Goal: Transaction & Acquisition: Purchase product/service

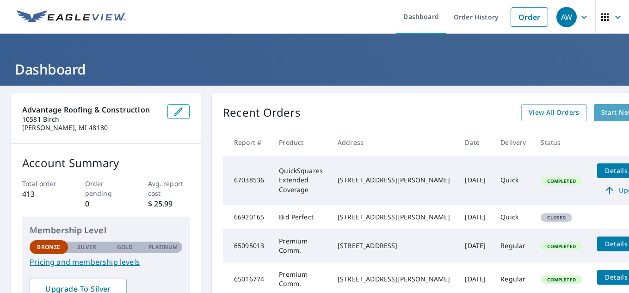
click at [602, 115] on span "Start New Order" at bounding box center [629, 113] width 54 height 12
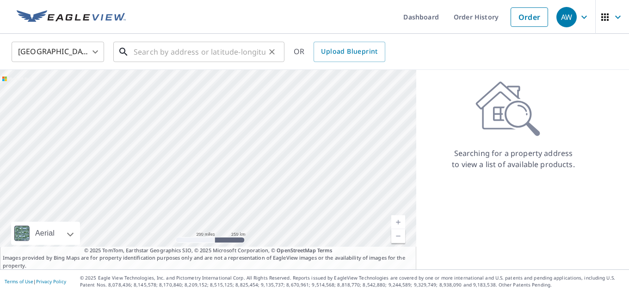
click at [169, 55] on input "text" at bounding box center [200, 52] width 132 height 26
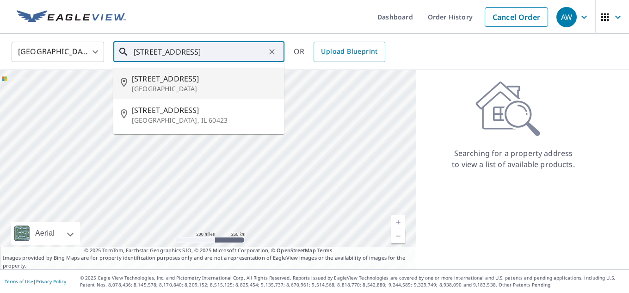
click at [154, 89] on p "[GEOGRAPHIC_DATA]" at bounding box center [204, 88] width 145 height 9
type input "[STREET_ADDRESS][PERSON_NAME]"
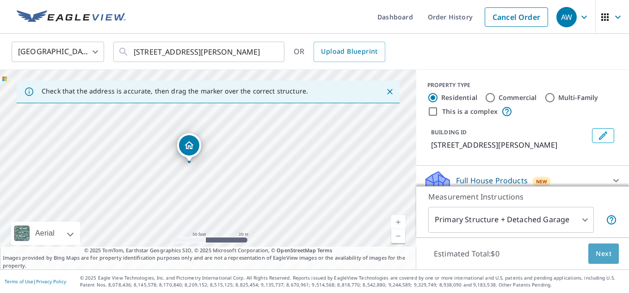
click at [616, 255] on button "Next" at bounding box center [604, 253] width 31 height 21
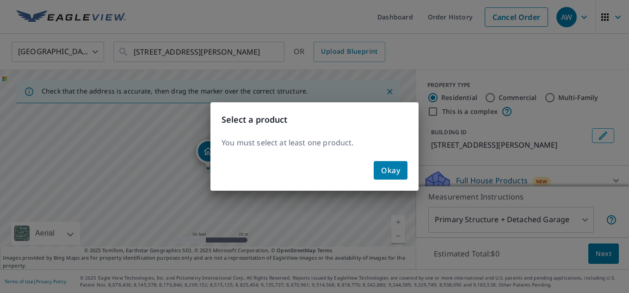
click at [397, 169] on span "Okay" at bounding box center [390, 170] width 19 height 13
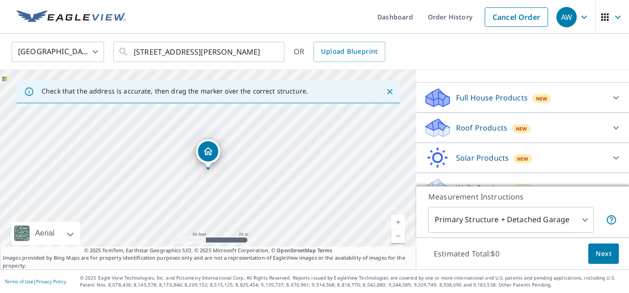
scroll to position [111, 0]
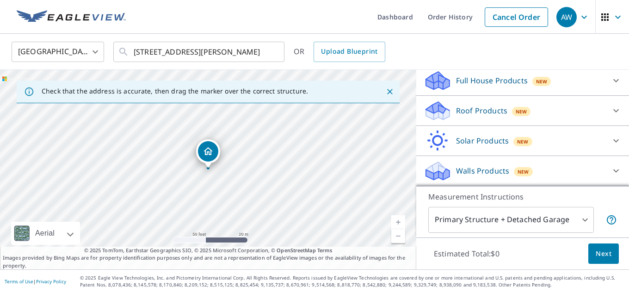
click at [578, 219] on body "AW AW Dashboard Order History Cancel Order AW [GEOGRAPHIC_DATA] US ​ [STREET_AD…" at bounding box center [314, 146] width 629 height 293
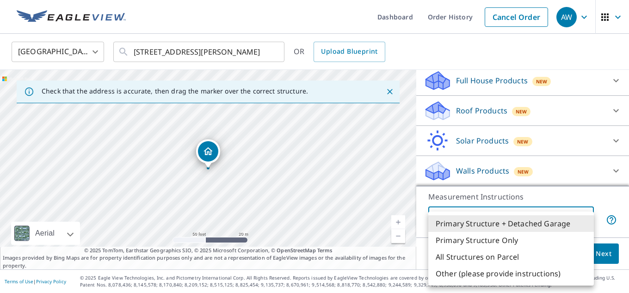
click at [543, 222] on li "Primary Structure + Detached Garage" at bounding box center [512, 223] width 166 height 17
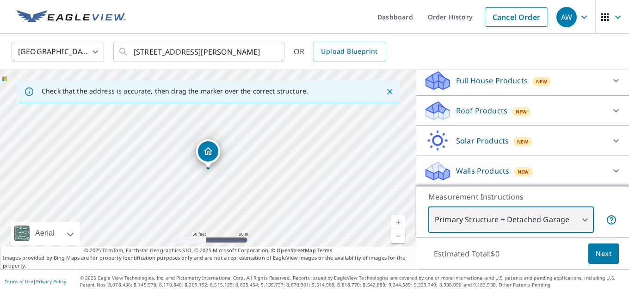
scroll to position [104, 0]
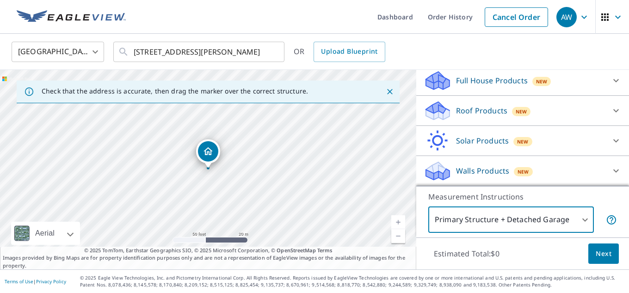
click at [616, 112] on icon at bounding box center [617, 110] width 6 height 3
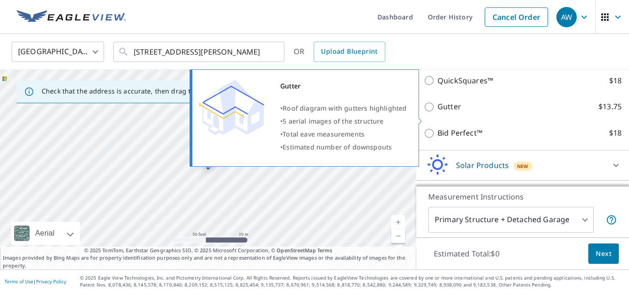
scroll to position [178, 0]
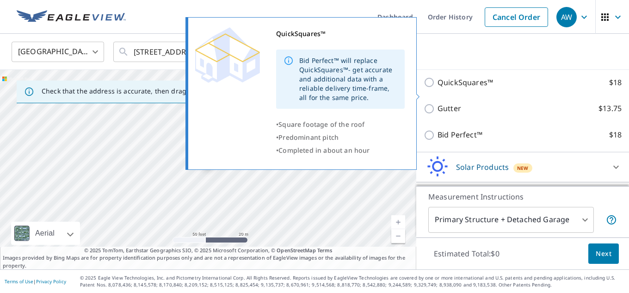
click at [428, 88] on input "QuickSquares™ $18" at bounding box center [431, 82] width 14 height 11
checkbox input "true"
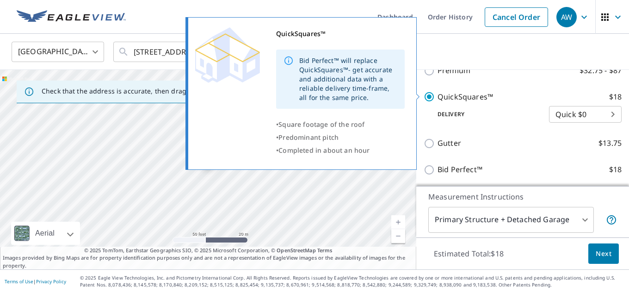
scroll to position [193, 0]
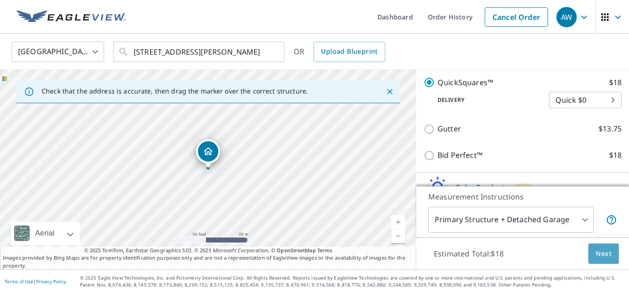
click at [605, 252] on span "Next" at bounding box center [604, 254] width 16 height 12
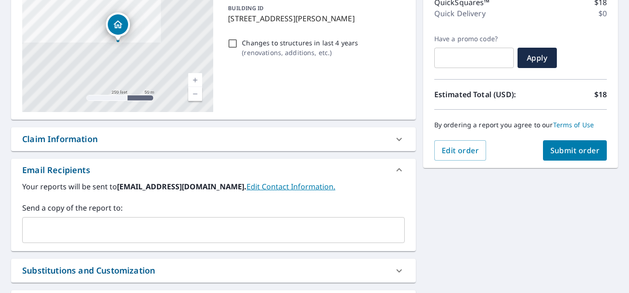
scroll to position [128, 0]
click at [567, 151] on span "Submit order" at bounding box center [576, 150] width 50 height 10
